Goal: Find specific page/section: Find specific page/section

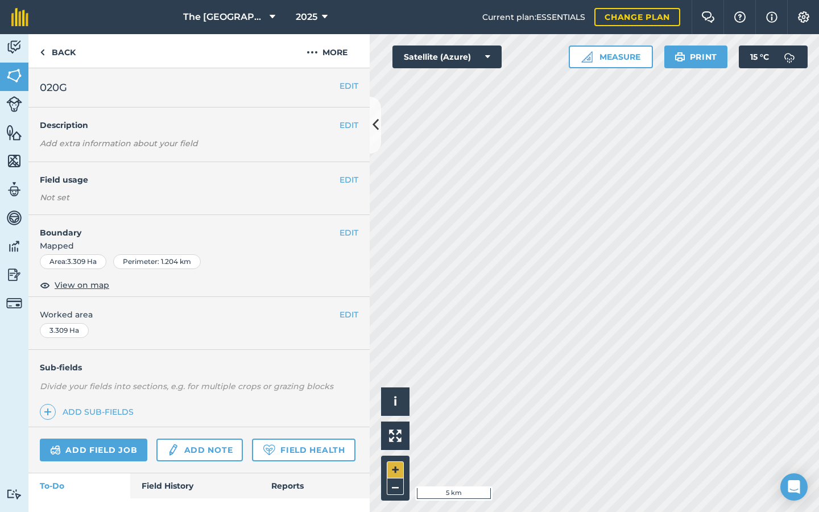
click at [394, 470] on button "+" at bounding box center [395, 469] width 17 height 17
click at [155, 486] on link "Field History" at bounding box center [194, 485] width 129 height 25
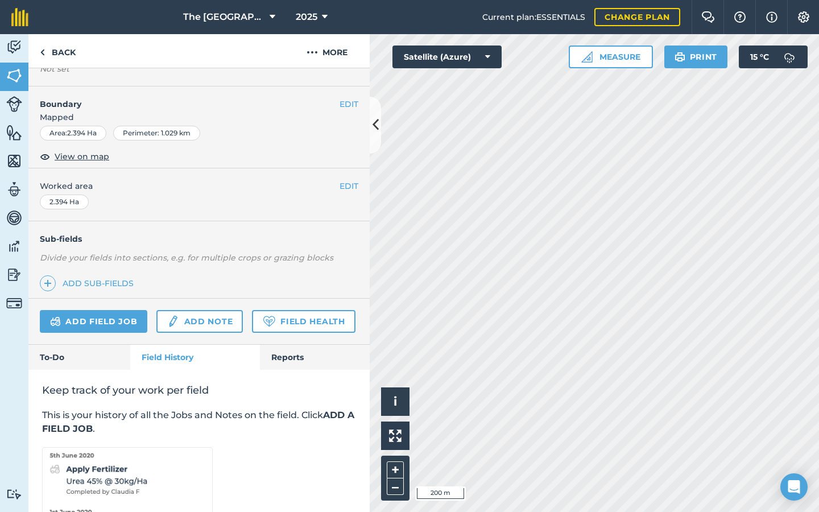
scroll to position [131, 0]
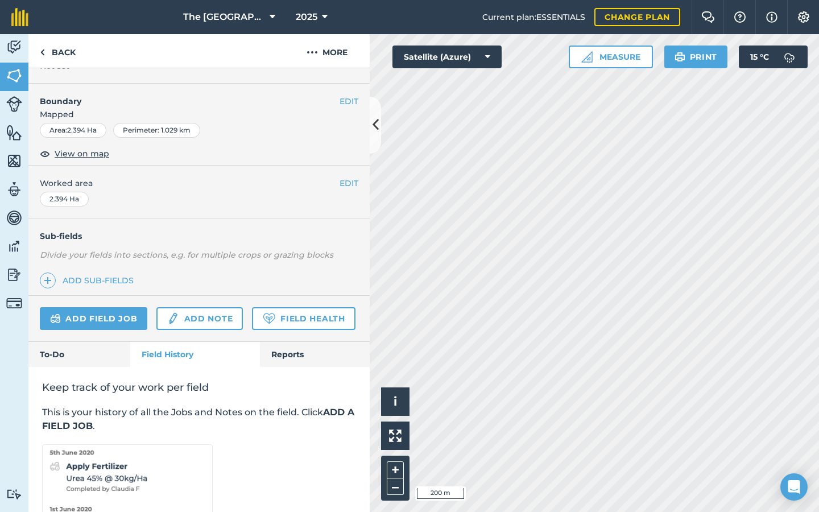
click at [169, 351] on link "Field History" at bounding box center [194, 354] width 129 height 25
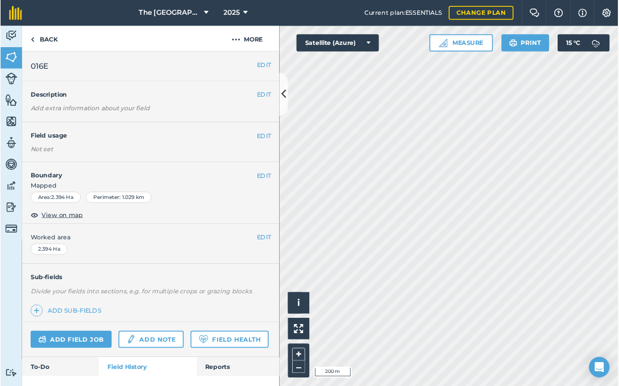
scroll to position [0, 0]
click at [44, 53] on img at bounding box center [42, 53] width 5 height 14
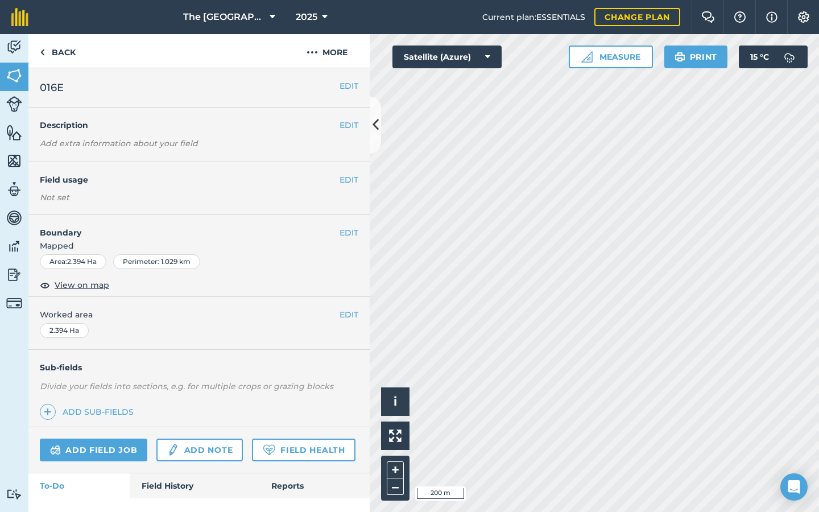
click at [378, 128] on icon at bounding box center [376, 125] width 6 height 20
